Goal: Communication & Community: Answer question/provide support

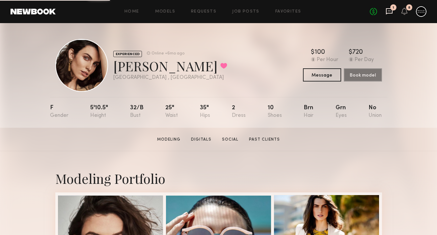
click at [387, 12] on icon at bounding box center [389, 11] width 7 height 7
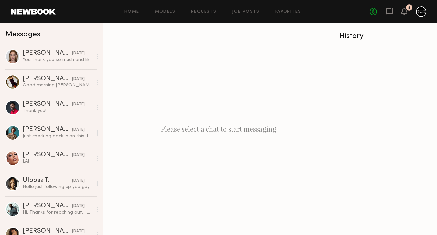
scroll to position [101, 0]
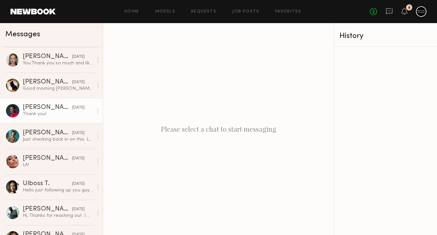
click at [53, 116] on div "Thank you!" at bounding box center [58, 114] width 70 height 6
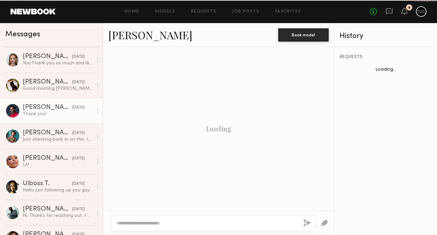
scroll to position [788, 0]
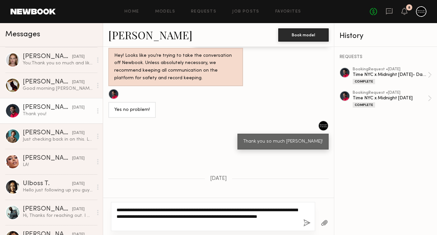
type textarea "**********"
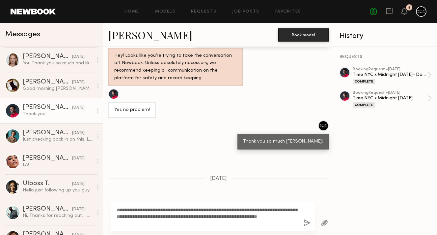
click at [307, 222] on button "button" at bounding box center [306, 223] width 7 height 8
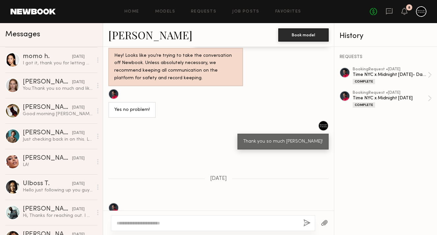
scroll to position [0, 0]
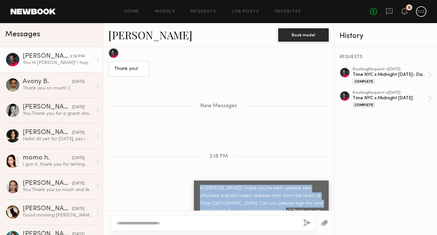
drag, startPoint x: 276, startPoint y: 197, endPoint x: 186, endPoint y: 173, distance: 93.2
click at [186, 180] on div "Hi [PERSON_NAME]! I hope you're well~ please see attached a photo/video release…" at bounding box center [218, 203] width 231 height 46
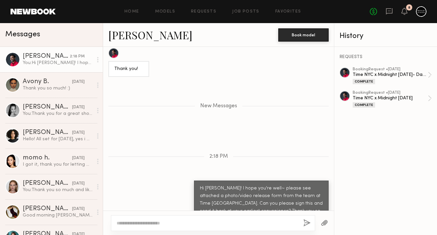
click at [220, 153] on div "Keep direct messages professional and related only to paid job opportunities. M…" at bounding box center [218, 128] width 231 height 163
click at [326, 225] on button "button" at bounding box center [324, 223] width 7 height 8
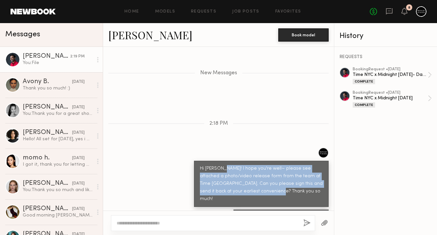
drag, startPoint x: 224, startPoint y: 152, endPoint x: 295, endPoint y: 184, distance: 77.9
click at [296, 184] on div "Hi [PERSON_NAME]! I hope you're well~ please see attached a photo/video release…" at bounding box center [261, 183] width 135 height 46
copy div "I hope you're well~ please see attached a photo/video release form from the tea…"
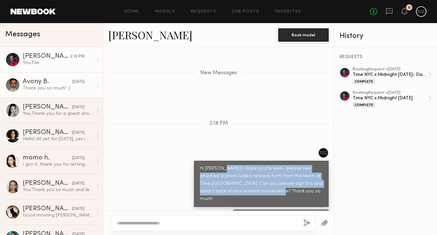
click at [50, 84] on div "Avony B." at bounding box center [47, 81] width 49 height 7
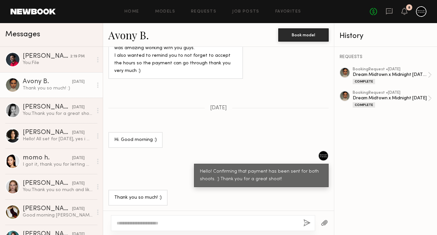
scroll to position [375, 0]
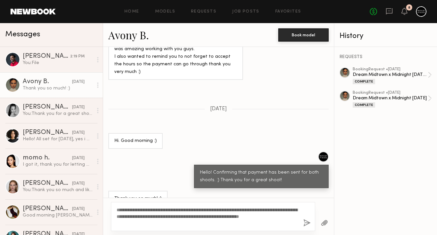
click at [117, 210] on textarea "**********" at bounding box center [208, 216] width 182 height 20
drag, startPoint x: 162, startPoint y: 216, endPoint x: 142, endPoint y: 216, distance: 19.4
click at [142, 216] on textarea "**********" at bounding box center [208, 216] width 182 height 20
click at [207, 225] on textarea "**********" at bounding box center [208, 216] width 182 height 20
type textarea "**********"
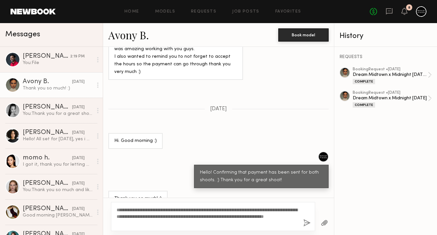
click at [307, 222] on button "button" at bounding box center [306, 223] width 7 height 8
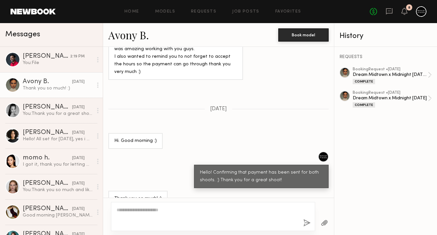
scroll to position [529, 0]
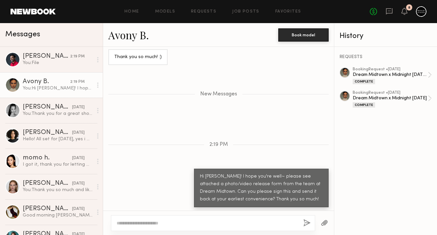
click at [321, 223] on button "button" at bounding box center [324, 223] width 7 height 8
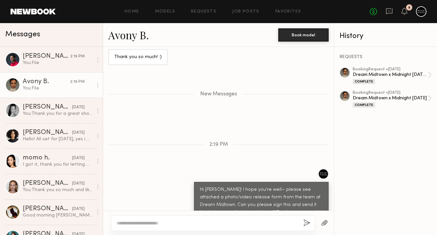
scroll to position [562, 0]
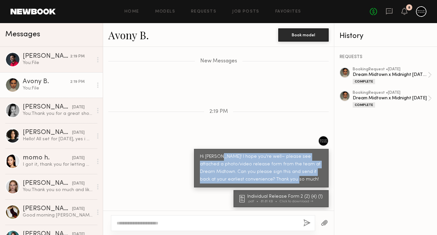
drag, startPoint x: 220, startPoint y: 155, endPoint x: 302, endPoint y: 179, distance: 85.5
click at [302, 179] on div "Hi [PERSON_NAME]! I hope you're well~ please see attached a photo/video release…" at bounding box center [261, 168] width 123 height 30
copy div "I hope you're well~ please see attached a photo/video release form from the tea…"
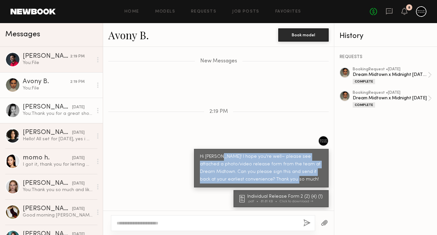
click at [37, 113] on div "You: Thank you for a great shoot [PERSON_NAME]! :)" at bounding box center [58, 113] width 70 height 6
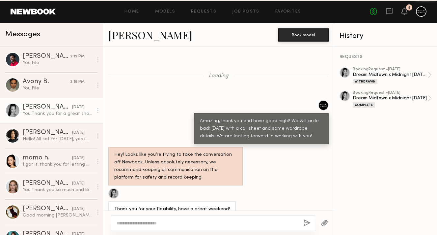
scroll to position [498, 0]
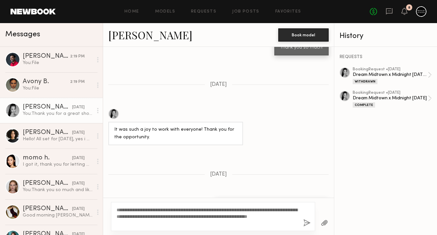
click at [117, 209] on textarea "**********" at bounding box center [208, 216] width 182 height 20
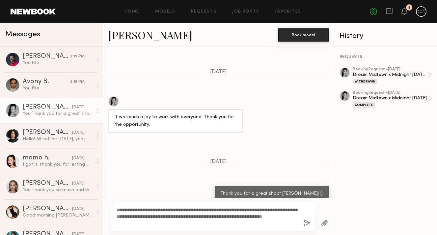
type textarea "**********"
click at [309, 222] on button "button" at bounding box center [306, 223] width 7 height 8
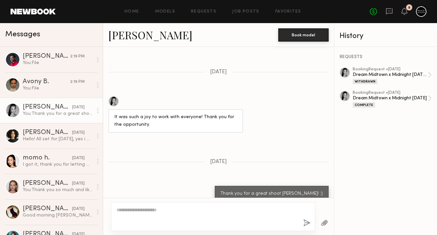
scroll to position [653, 0]
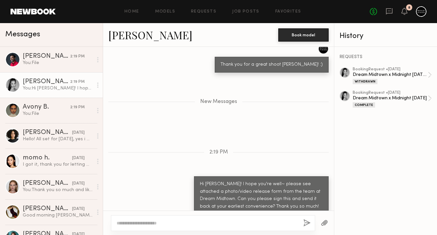
click at [328, 223] on div at bounding box center [324, 222] width 19 height 16
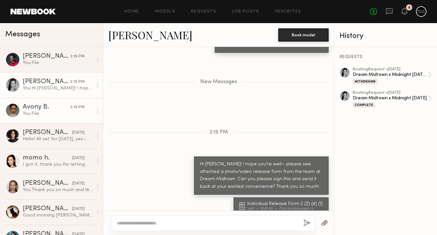
click at [70, 110] on div "2:19 PM" at bounding box center [77, 107] width 14 height 6
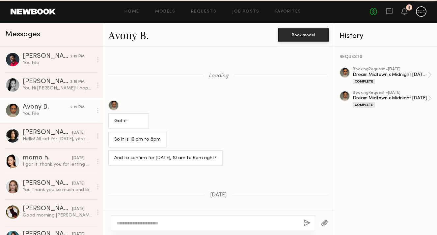
scroll to position [512, 0]
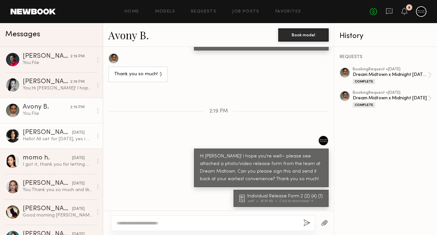
click at [61, 128] on link "[PERSON_NAME] [DATE] Hello! All set for [DATE], yes i will arrive with fresh ha…" at bounding box center [51, 135] width 103 height 25
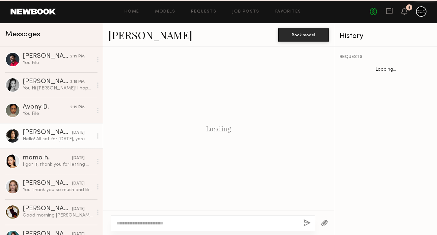
scroll to position [523, 0]
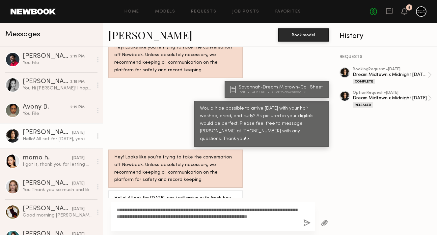
click at [117, 209] on textarea "**********" at bounding box center [208, 216] width 182 height 20
type textarea "**********"
click at [308, 223] on button "button" at bounding box center [306, 223] width 7 height 8
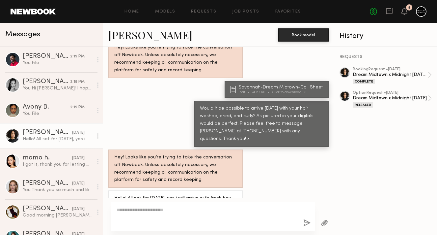
scroll to position [677, 0]
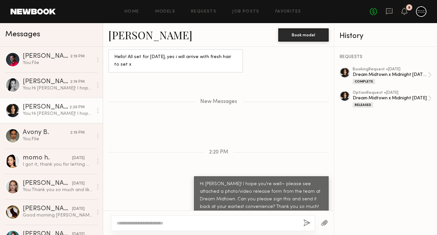
click at [326, 224] on button "button" at bounding box center [324, 223] width 7 height 8
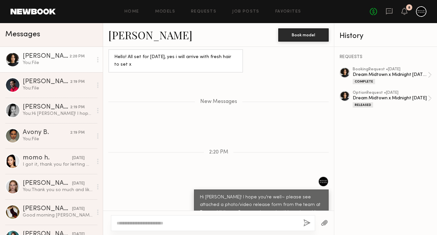
scroll to position [710, 0]
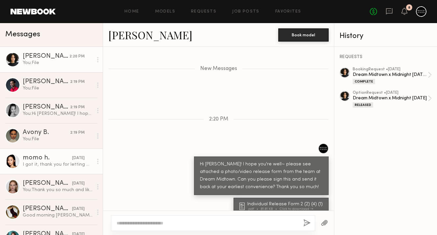
click at [54, 162] on div "I got it, thank you for letting me know!" at bounding box center [58, 164] width 70 height 6
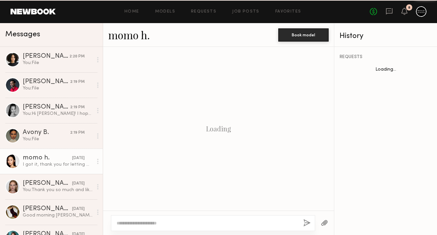
scroll to position [384, 0]
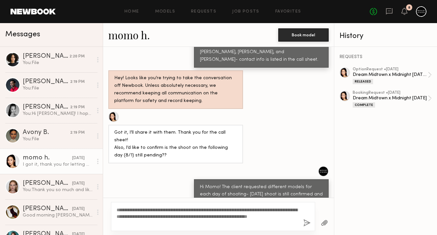
click at [117, 209] on textarea "**********" at bounding box center [208, 216] width 182 height 20
type textarea "**********"
click at [308, 224] on button "button" at bounding box center [306, 223] width 7 height 8
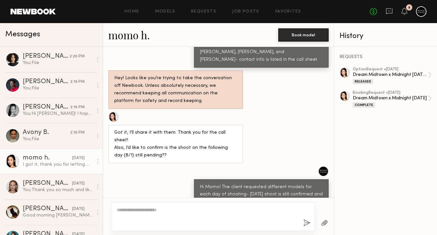
scroll to position [538, 0]
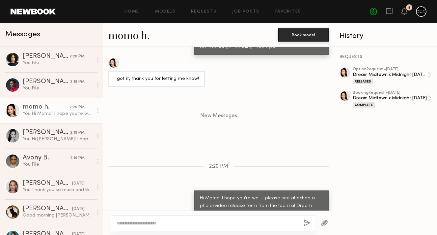
click at [323, 219] on button "button" at bounding box center [324, 223] width 7 height 8
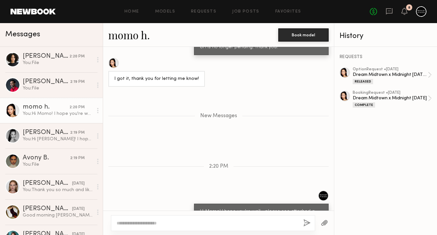
scroll to position [571, 0]
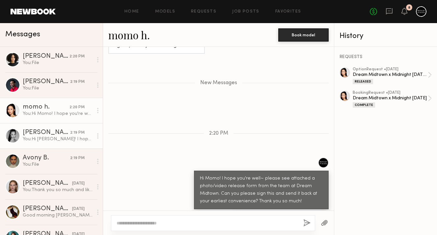
click at [57, 130] on div "[PERSON_NAME]" at bounding box center [46, 132] width 47 height 7
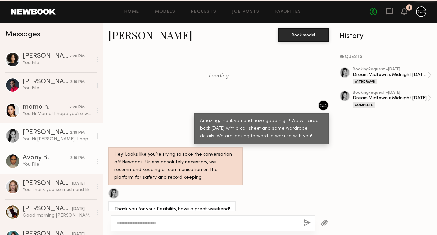
scroll to position [623, 0]
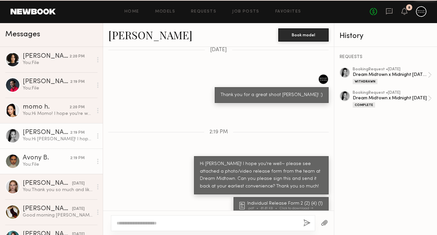
click at [56, 158] on div "Avony B." at bounding box center [46, 158] width 47 height 7
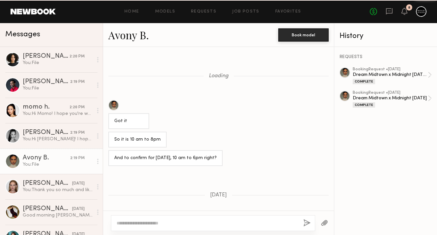
scroll to position [512, 0]
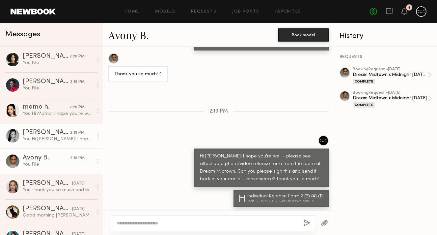
click at [55, 140] on div "You: Hi [PERSON_NAME]! I hope you're well~ please see attached a photo/video re…" at bounding box center [58, 139] width 70 height 6
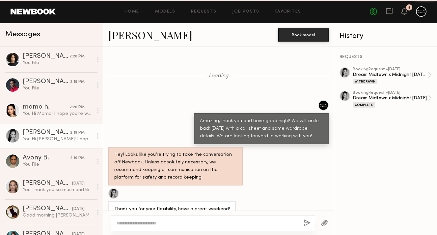
scroll to position [623, 0]
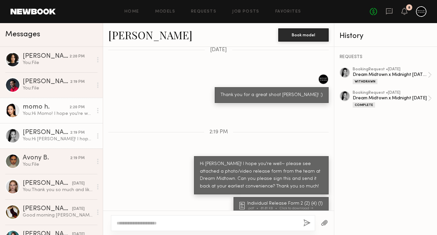
click at [52, 113] on div "You: Hi Momo! I hope you're well~ please see attached a photo/video release for…" at bounding box center [58, 113] width 70 height 6
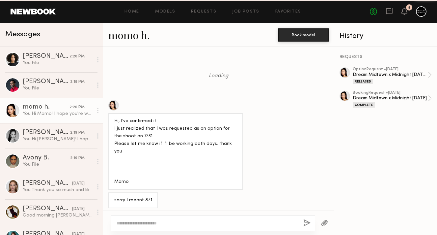
scroll to position [521, 0]
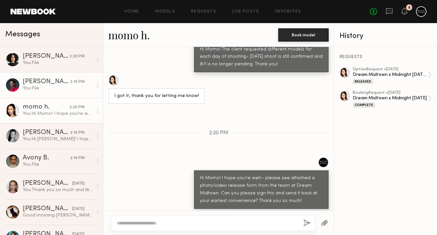
click at [46, 94] on link "[PERSON_NAME] 2:19 PM You: File" at bounding box center [51, 84] width 103 height 25
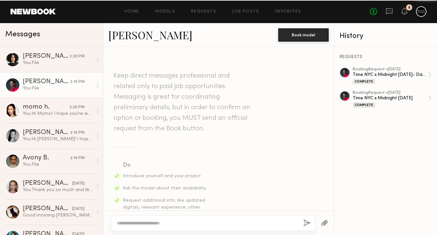
scroll to position [925, 0]
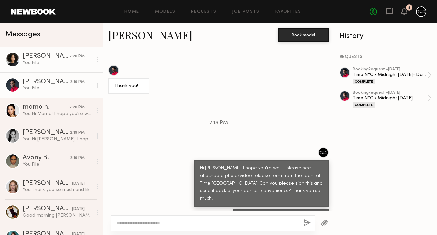
click at [48, 67] on link "[PERSON_NAME] 2:20 PM You: File" at bounding box center [51, 59] width 103 height 25
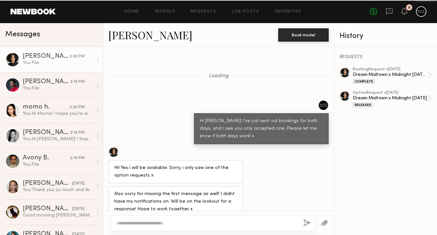
scroll to position [660, 0]
